Goal: Navigation & Orientation: Find specific page/section

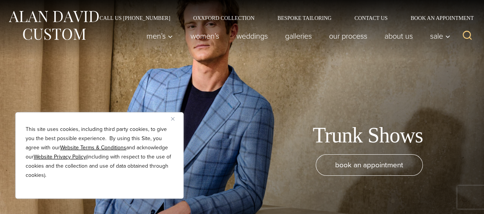
scroll to position [5, 0]
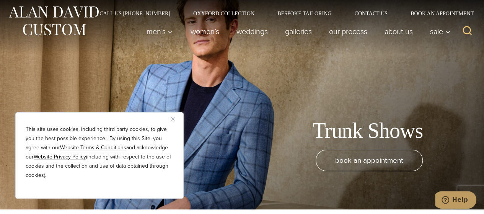
click at [173, 117] on img "Close" at bounding box center [172, 118] width 3 height 3
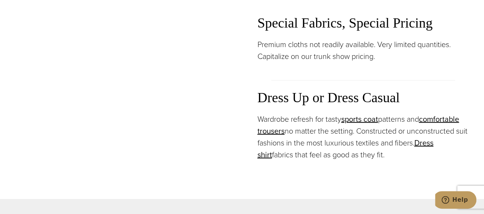
scroll to position [916, 0]
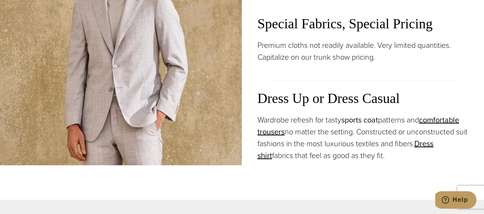
click at [354, 122] on link "sports coat" at bounding box center [359, 119] width 37 height 11
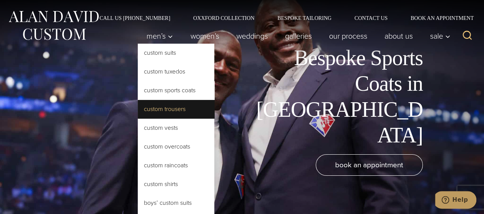
click at [167, 110] on link "Custom Trousers" at bounding box center [176, 109] width 77 height 18
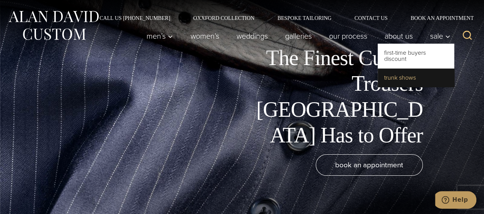
click at [397, 78] on link "Trunk Shows" at bounding box center [416, 77] width 77 height 18
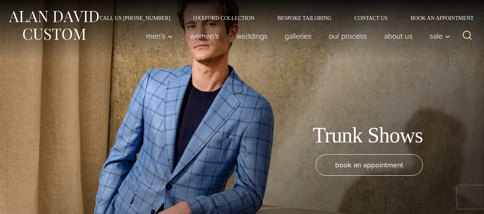
scroll to position [95, 0]
